Goal: Answer question/provide support

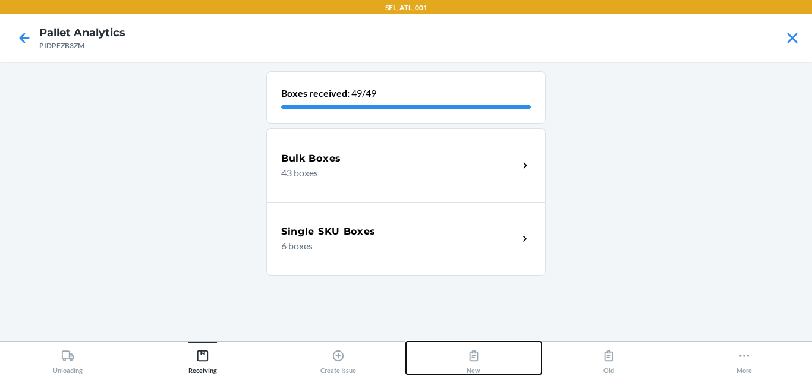
click at [476, 359] on icon at bounding box center [473, 356] width 13 height 13
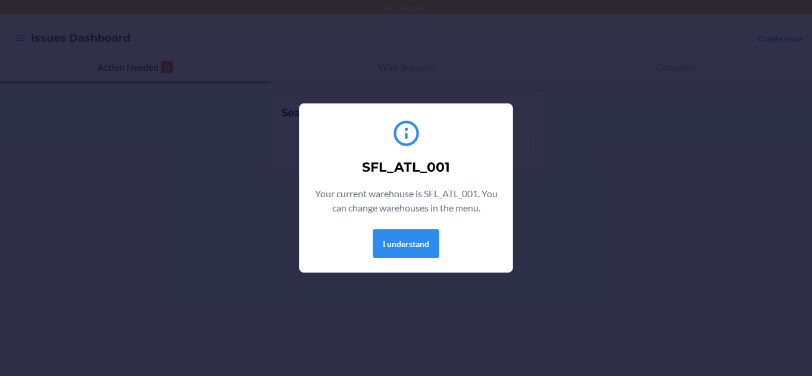
click at [423, 262] on div "SFL_ATL_001 Your current warehouse is SFL_ATL_001. You can change warehouses in…" at bounding box center [406, 188] width 184 height 149
click at [426, 226] on div "SFL_ATL_001 Your current warehouse is SFL_ATL_001. You can change warehouses in…" at bounding box center [406, 188] width 184 height 149
click at [408, 237] on button "I understand" at bounding box center [406, 244] width 67 height 29
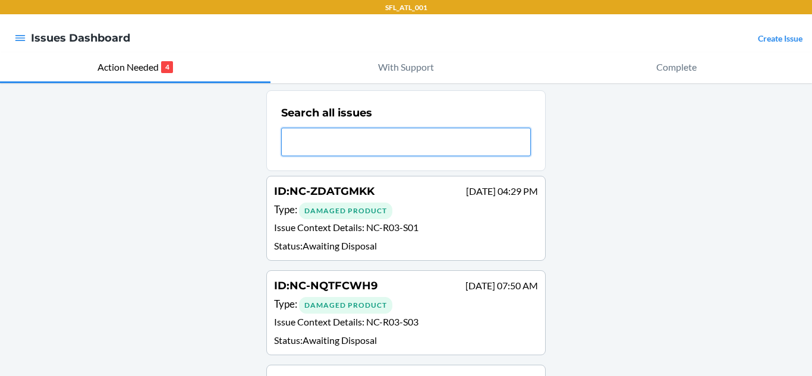
click at [386, 146] on input "text" at bounding box center [406, 142] width 250 height 29
click at [386, 146] on input "e3yt" at bounding box center [406, 142] width 250 height 29
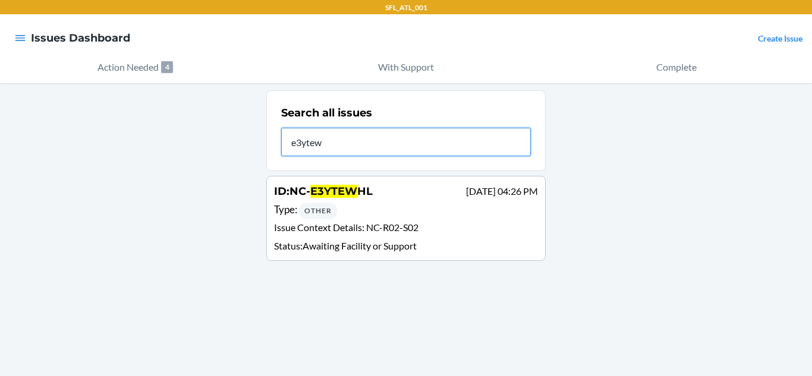
type input "e3ytew"
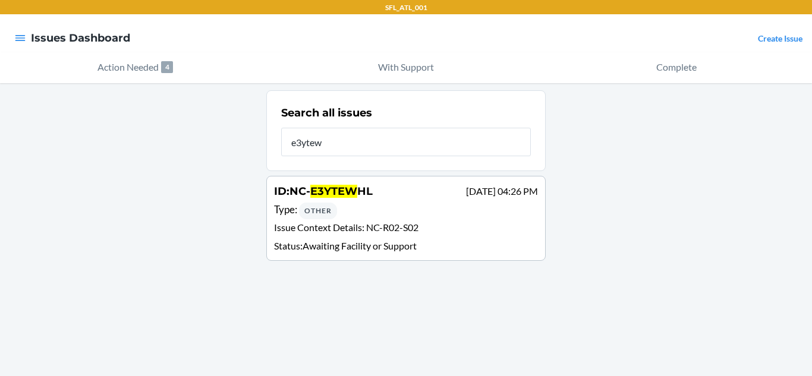
click at [368, 207] on div "Type : Other" at bounding box center [406, 210] width 264 height 17
